Goal: Book appointment/travel/reservation

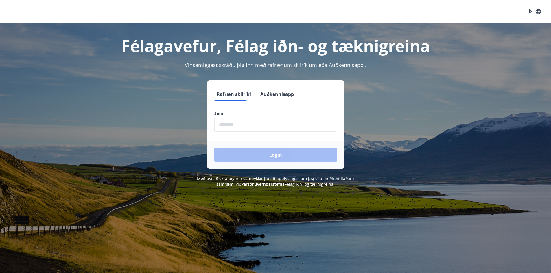
click at [262, 127] on input "phone" at bounding box center [275, 125] width 123 height 14
type input "********"
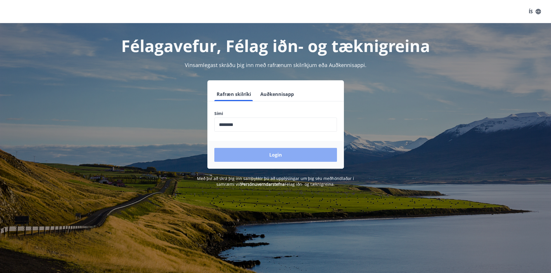
click at [254, 154] on button "Login" at bounding box center [275, 155] width 123 height 14
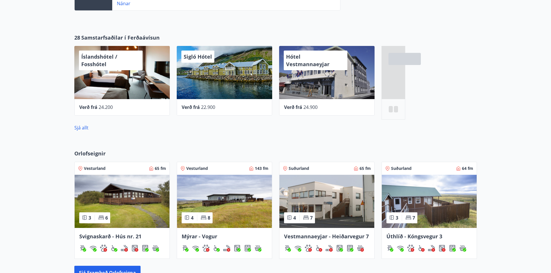
scroll to position [289, 0]
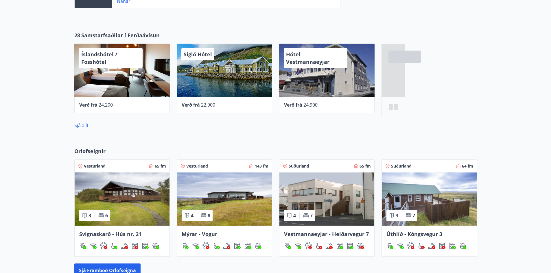
click at [314, 200] on img at bounding box center [326, 199] width 95 height 53
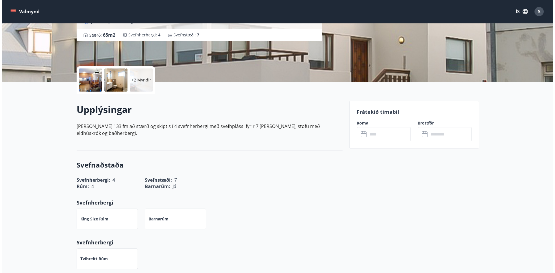
scroll to position [96, 0]
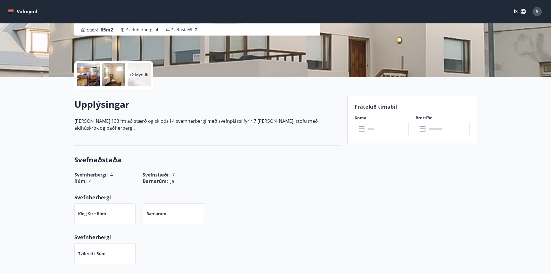
click at [373, 134] on input "text" at bounding box center [386, 129] width 43 height 14
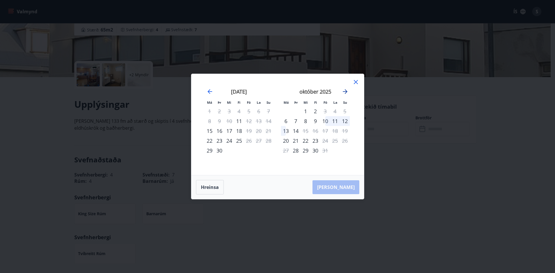
click at [344, 91] on icon "Move forward to switch to the next month." at bounding box center [345, 91] width 5 height 5
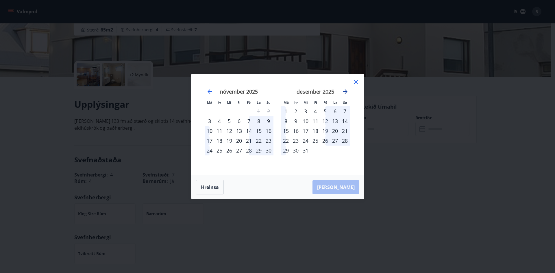
click at [344, 91] on icon "Move forward to switch to the next month." at bounding box center [345, 91] width 5 height 5
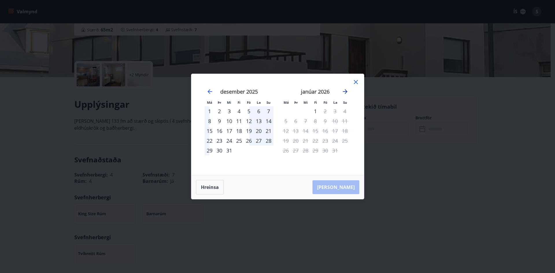
click at [344, 91] on icon "Move forward to switch to the next month." at bounding box center [345, 91] width 5 height 5
click at [345, 91] on icon "Move forward to switch to the next month." at bounding box center [345, 91] width 5 height 5
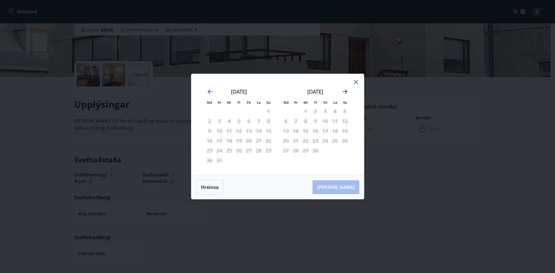
click at [345, 91] on icon "Move forward to switch to the next month." at bounding box center [345, 91] width 5 height 5
click at [346, 91] on icon "Move forward to switch to the next month." at bounding box center [345, 91] width 5 height 5
click at [288, 120] on div "8" at bounding box center [286, 121] width 10 height 10
click at [286, 122] on div "8" at bounding box center [286, 121] width 10 height 10
